Goal: Find specific page/section: Find specific page/section

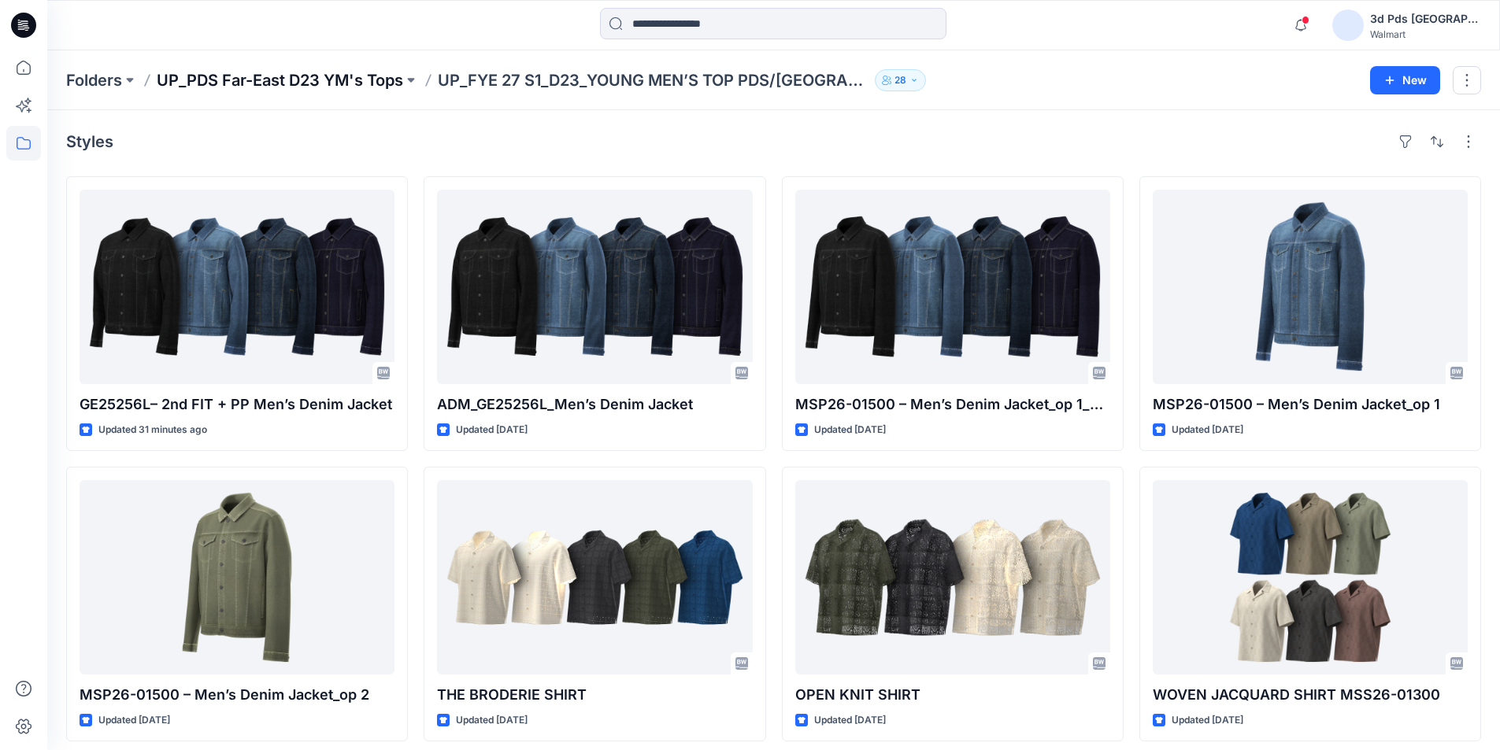
click at [362, 77] on p "UP_PDS Far-East D23 YM's Tops" at bounding box center [280, 80] width 246 height 22
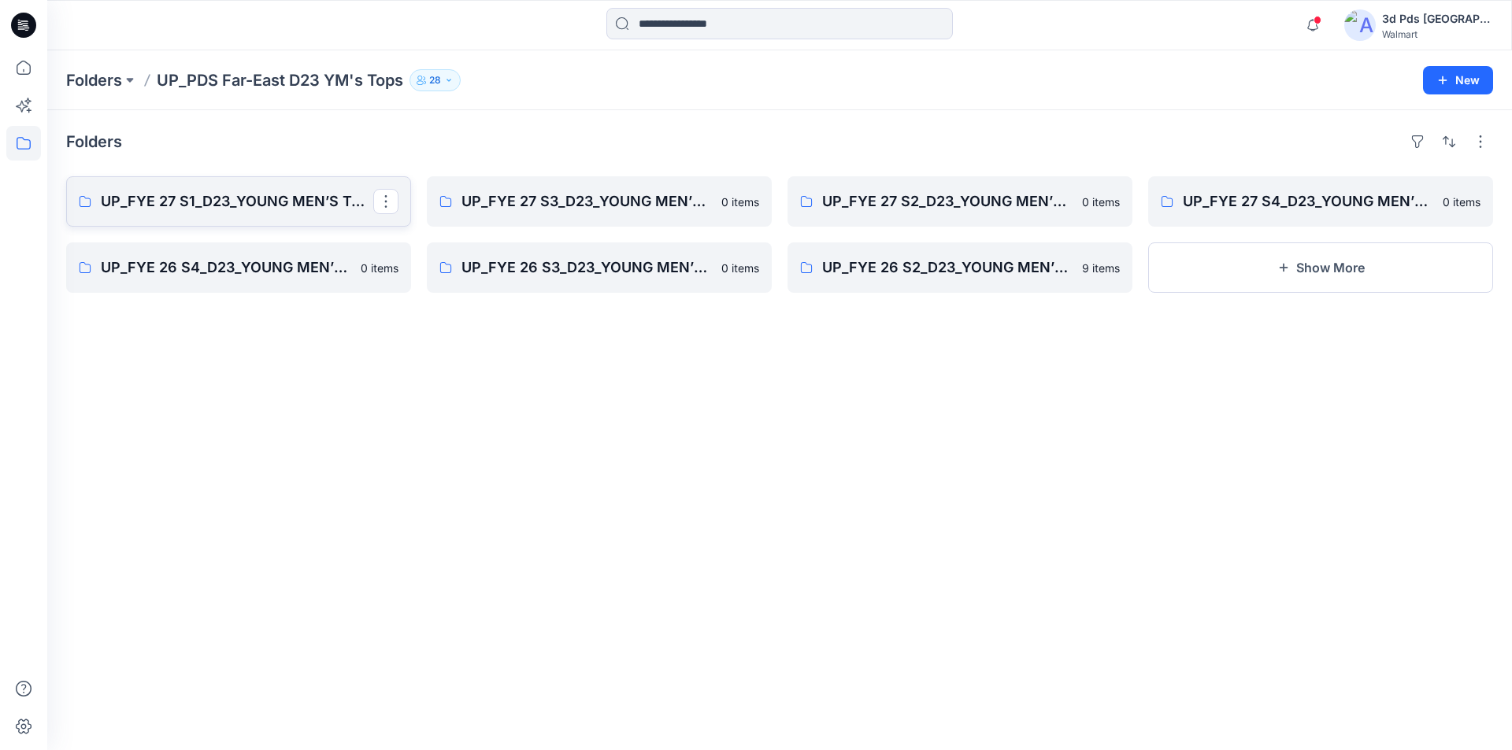
click at [317, 191] on p "UP_FYE 27 S1_D23_YOUNG MEN’S TOP PDS/[GEOGRAPHIC_DATA]" at bounding box center [237, 202] width 272 height 22
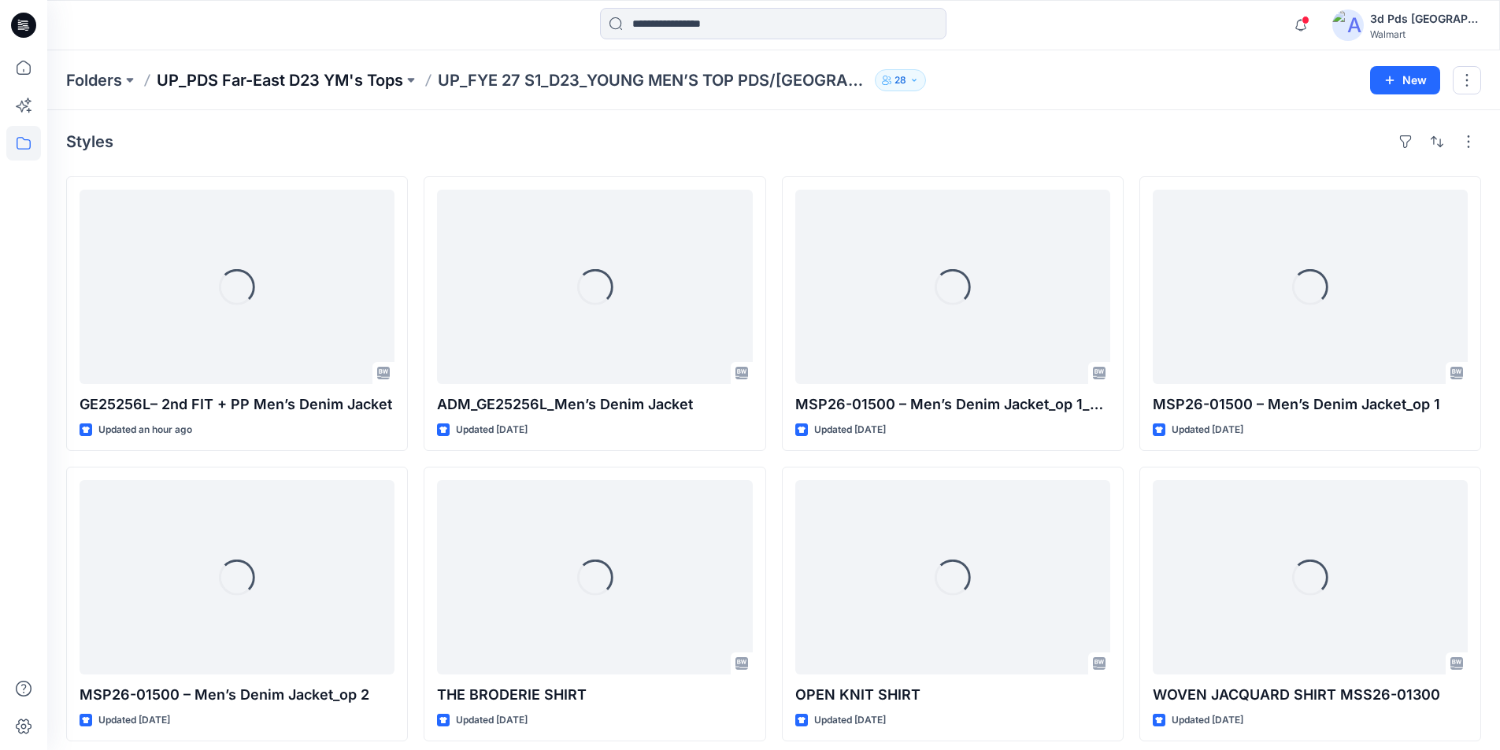
click at [379, 78] on p "UP_PDS Far-East D23 YM's Tops" at bounding box center [280, 80] width 246 height 22
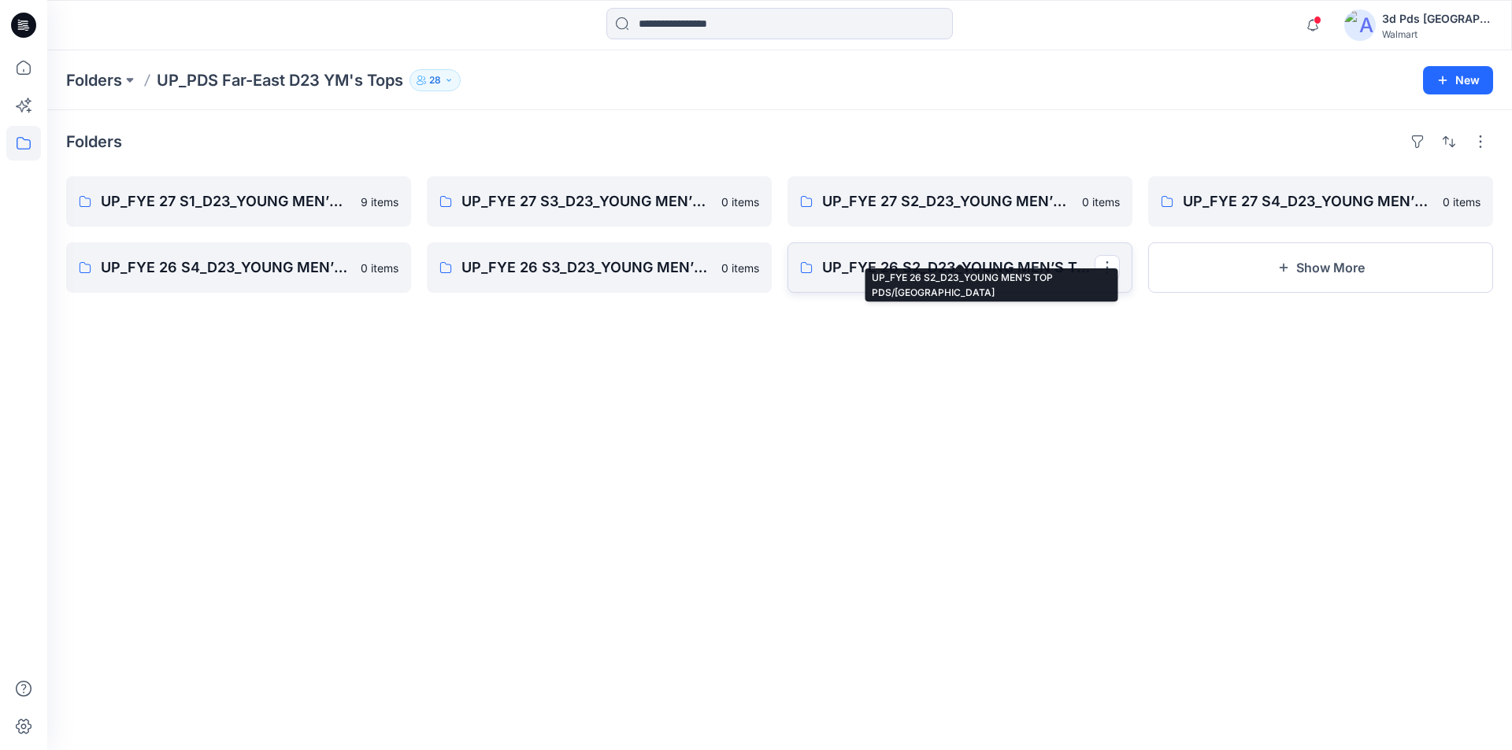
click at [966, 260] on p "UP_FYE 26 S2_D23_YOUNG MEN’S TOP PDS/[GEOGRAPHIC_DATA]" at bounding box center [958, 268] width 272 height 22
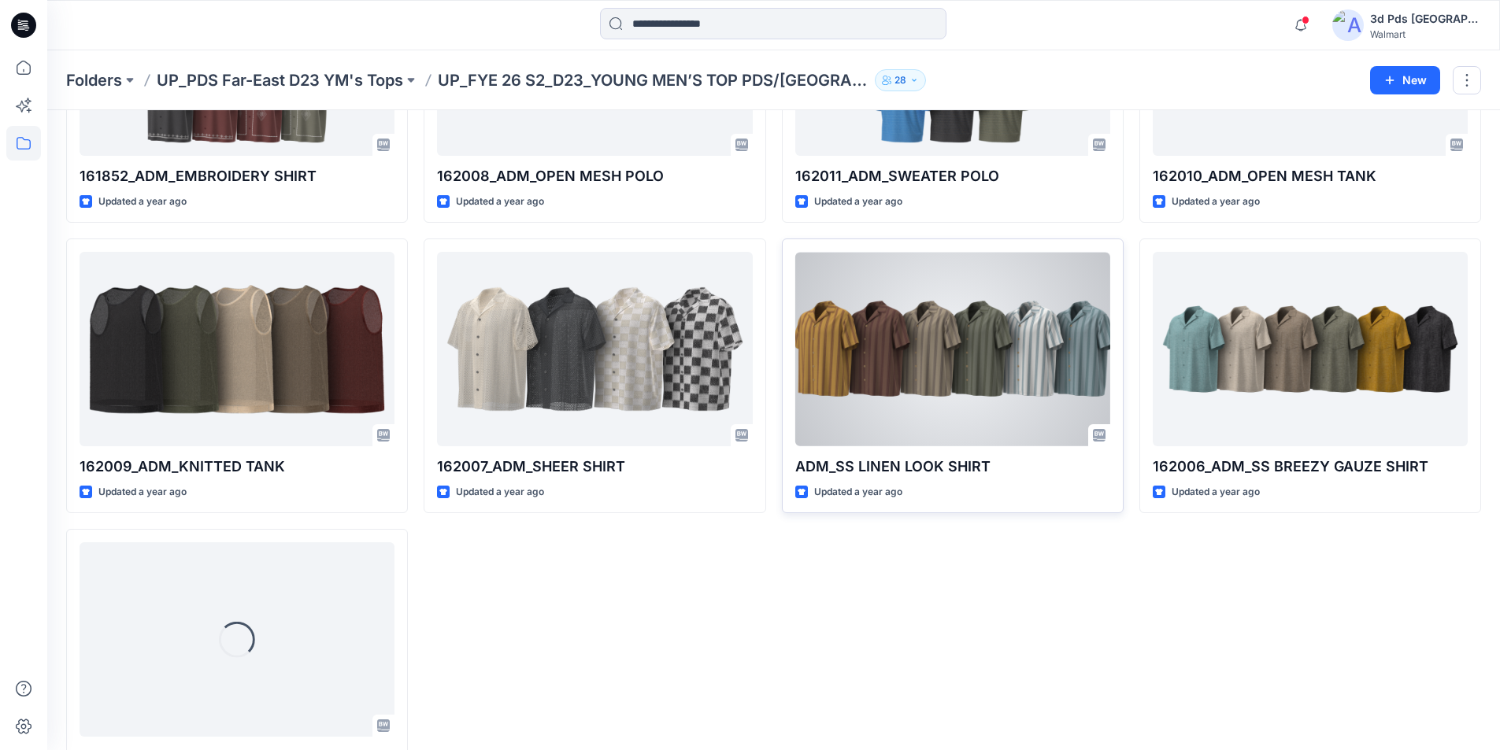
scroll to position [235, 0]
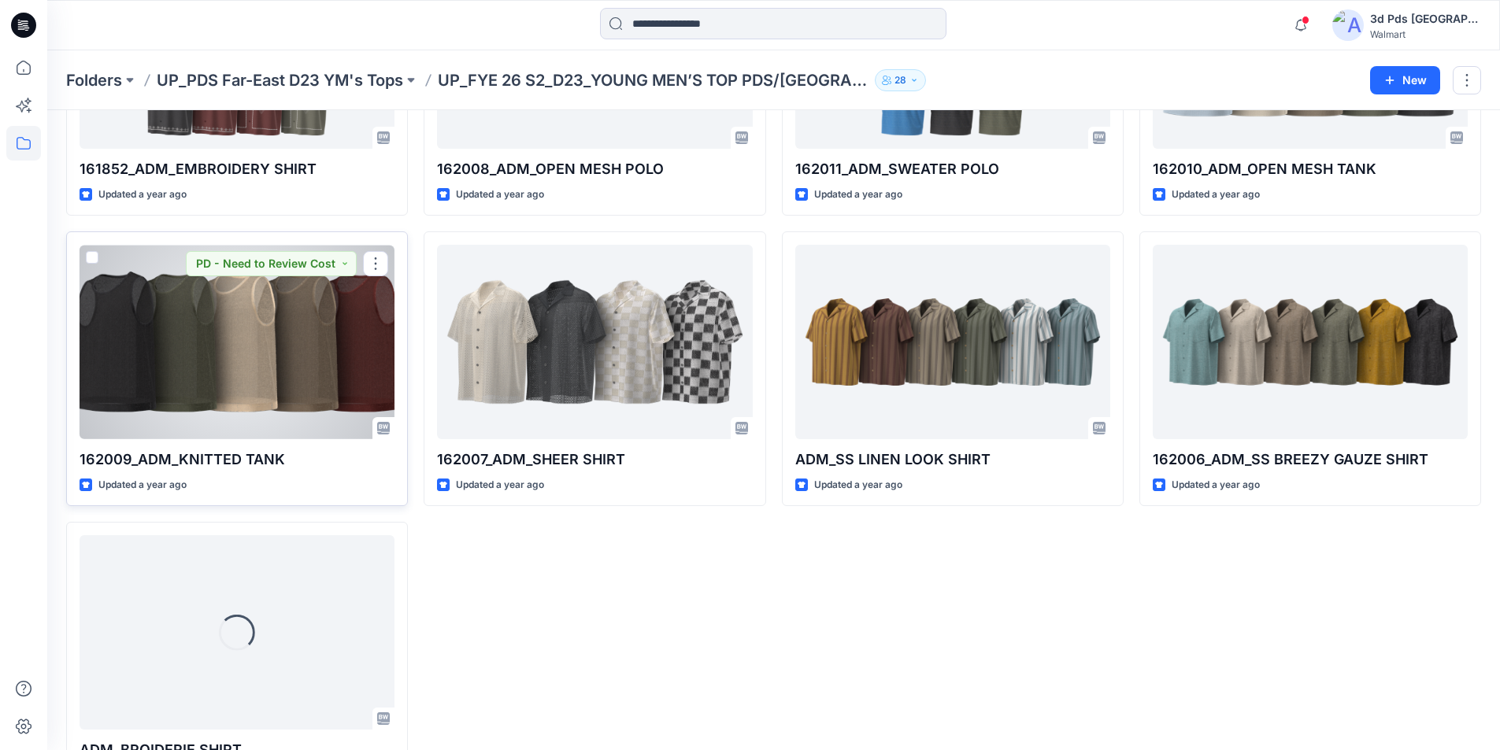
click at [300, 314] on div at bounding box center [237, 342] width 315 height 194
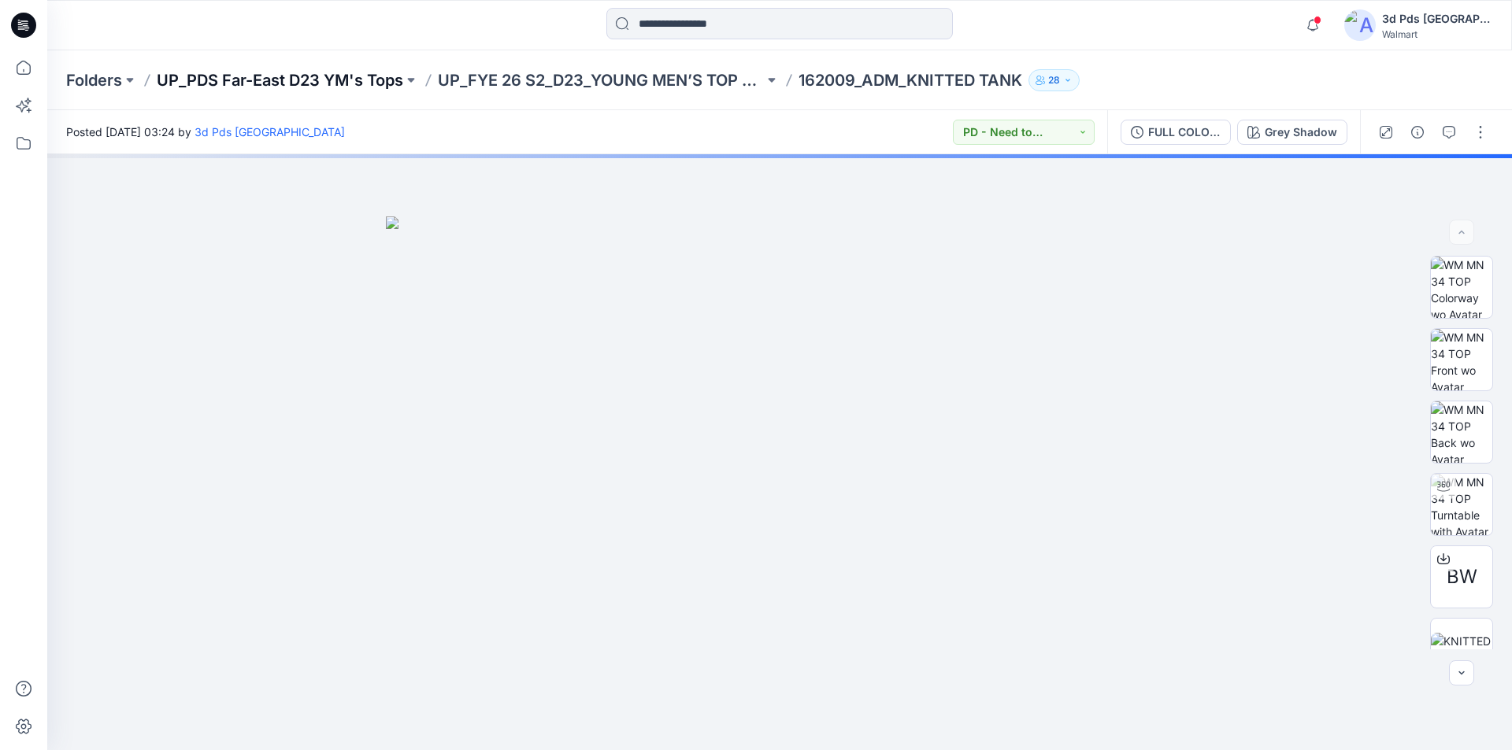
click at [348, 83] on p "UP_PDS Far-East D23 YM's Tops" at bounding box center [280, 80] width 246 height 22
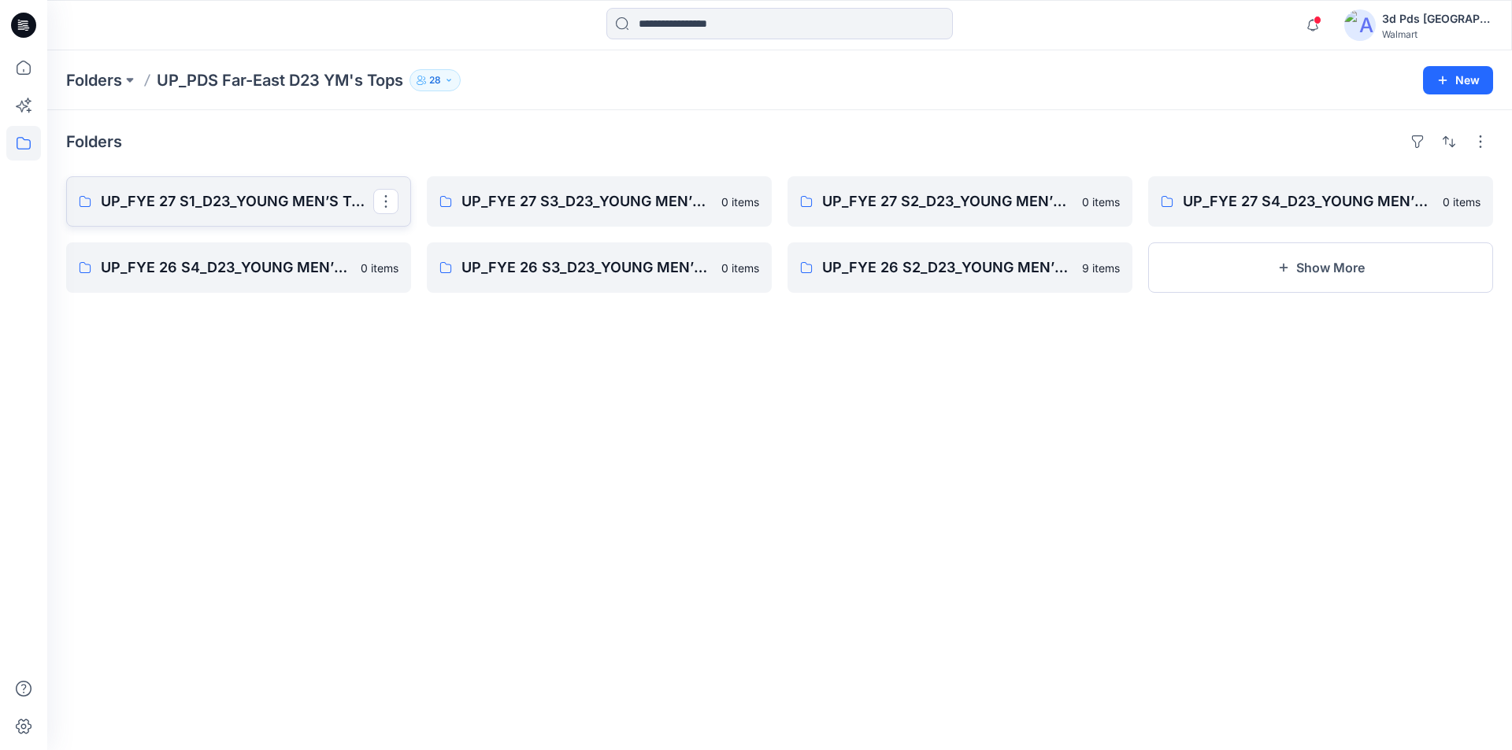
click at [283, 191] on p "UP_FYE 27 S1_D23_YOUNG MEN’S TOP PDS/[GEOGRAPHIC_DATA]" at bounding box center [237, 202] width 272 height 22
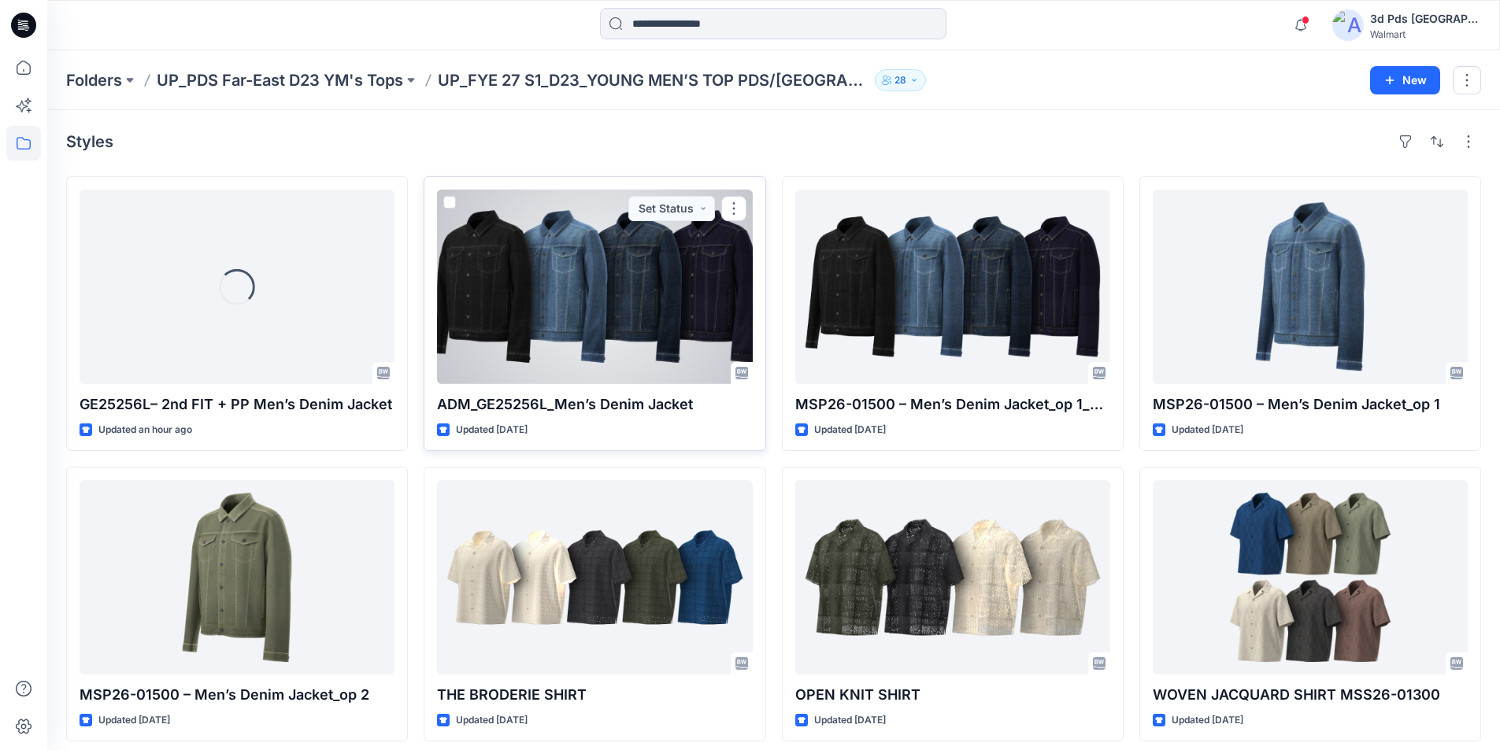
click at [617, 283] on div at bounding box center [594, 287] width 315 height 194
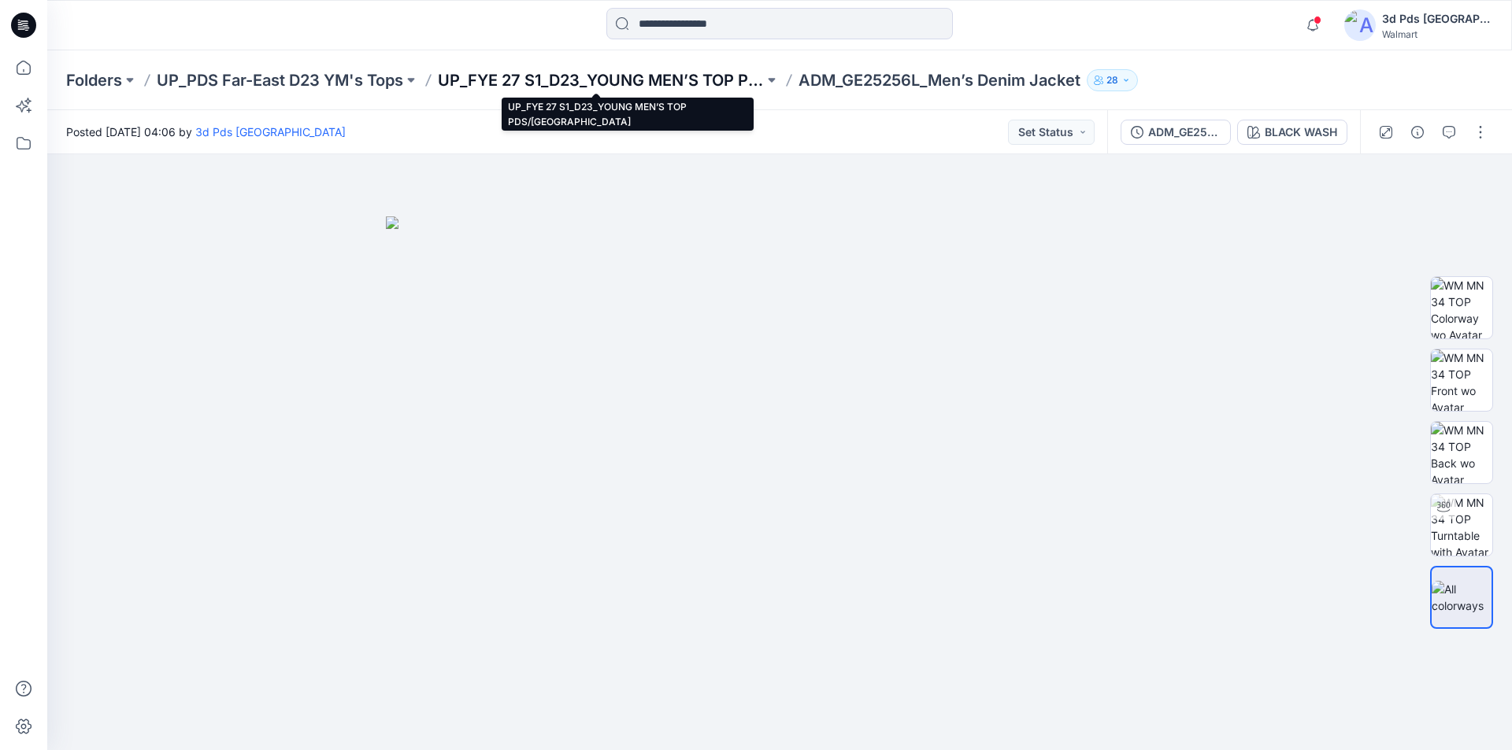
click at [646, 80] on p "UP_FYE 27 S1_D23_YOUNG MEN’S TOP PDS/[GEOGRAPHIC_DATA]" at bounding box center [601, 80] width 326 height 22
